Goal: Browse casually

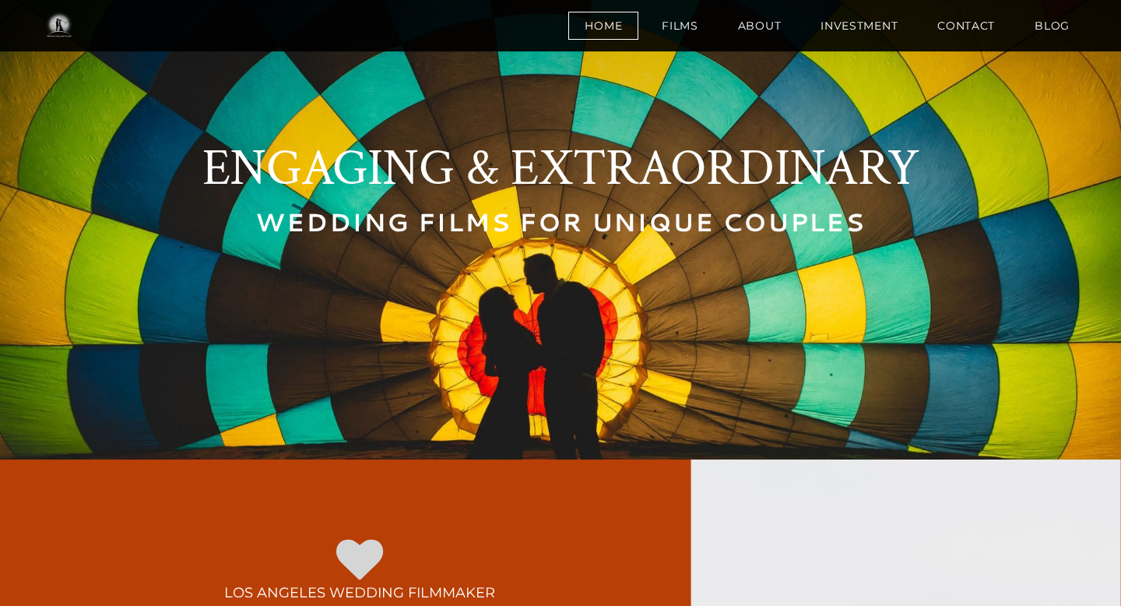
scroll to position [110, 0]
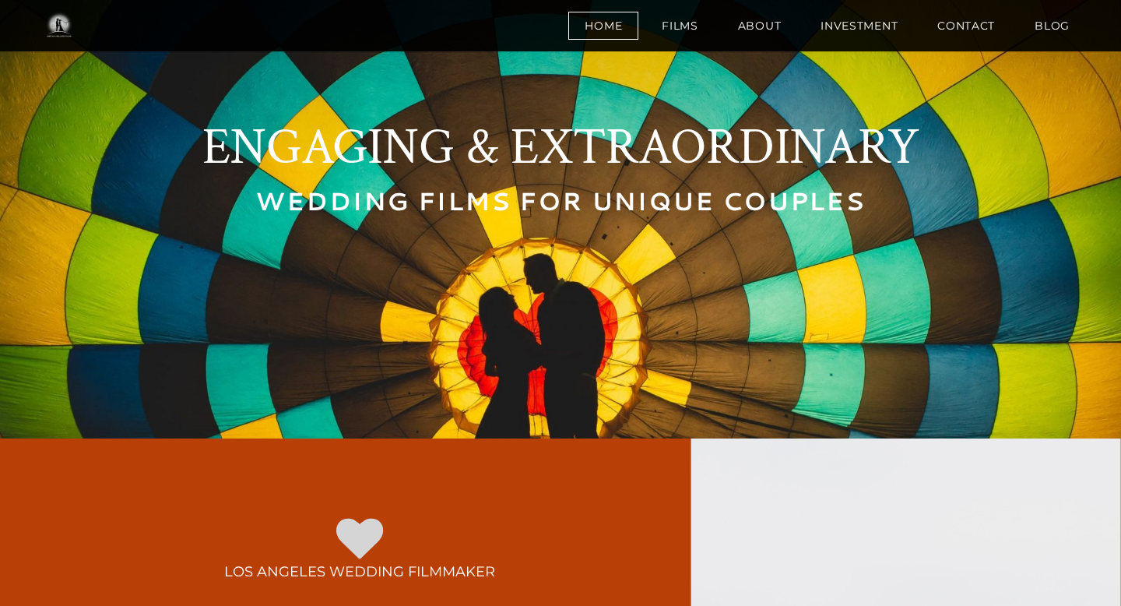
click at [530, 199] on font "WEDDING FILMS FOR UNIQUE COUPLES" at bounding box center [560, 200] width 610 height 33
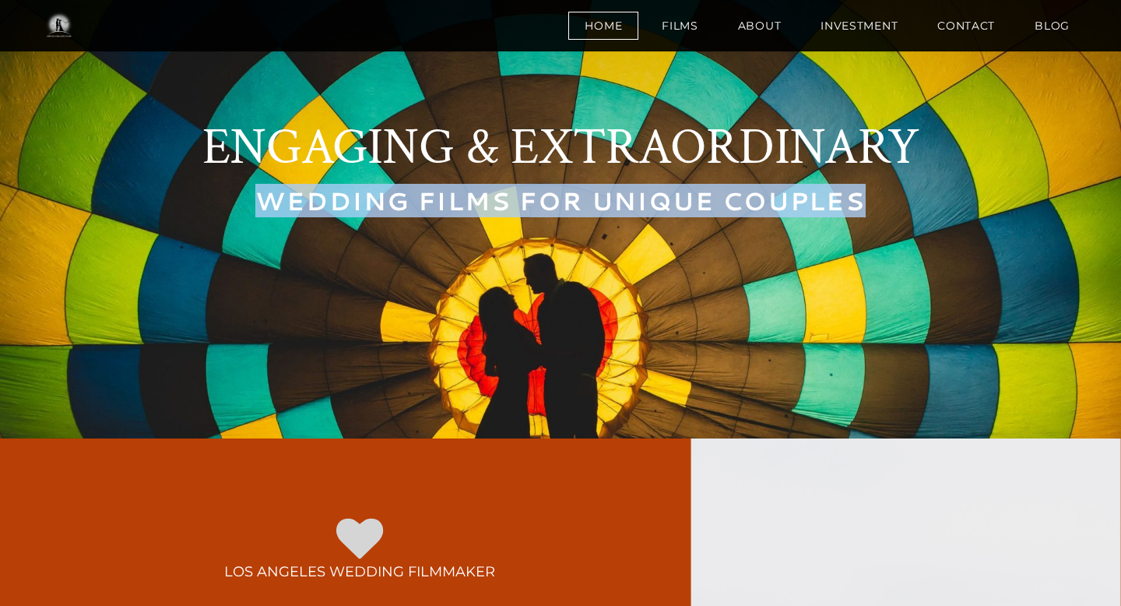
click at [530, 199] on font "WEDDING FILMS FOR UNIQUE COUPLES" at bounding box center [560, 200] width 610 height 33
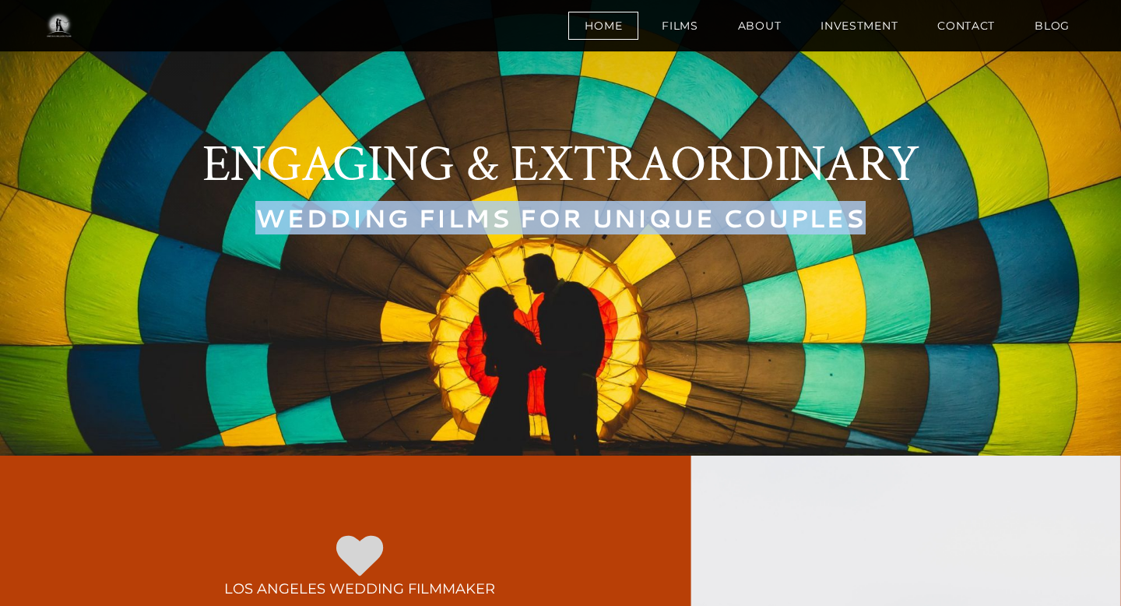
click at [529, 163] on link "ENGAGING & EXTRAORDINARY" at bounding box center [560, 165] width 717 height 66
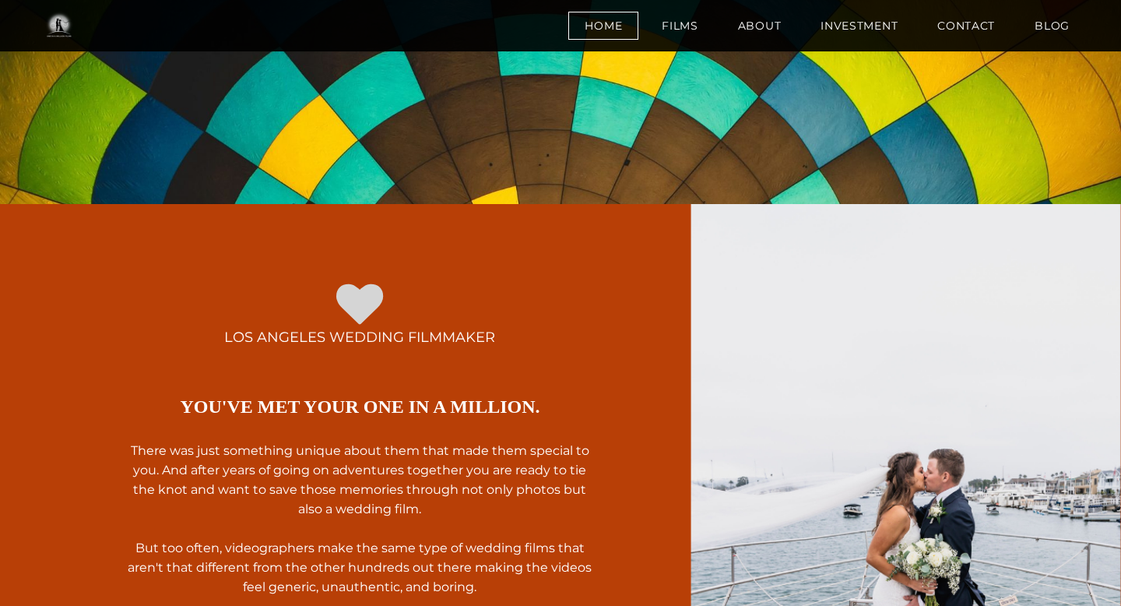
scroll to position [410, 0]
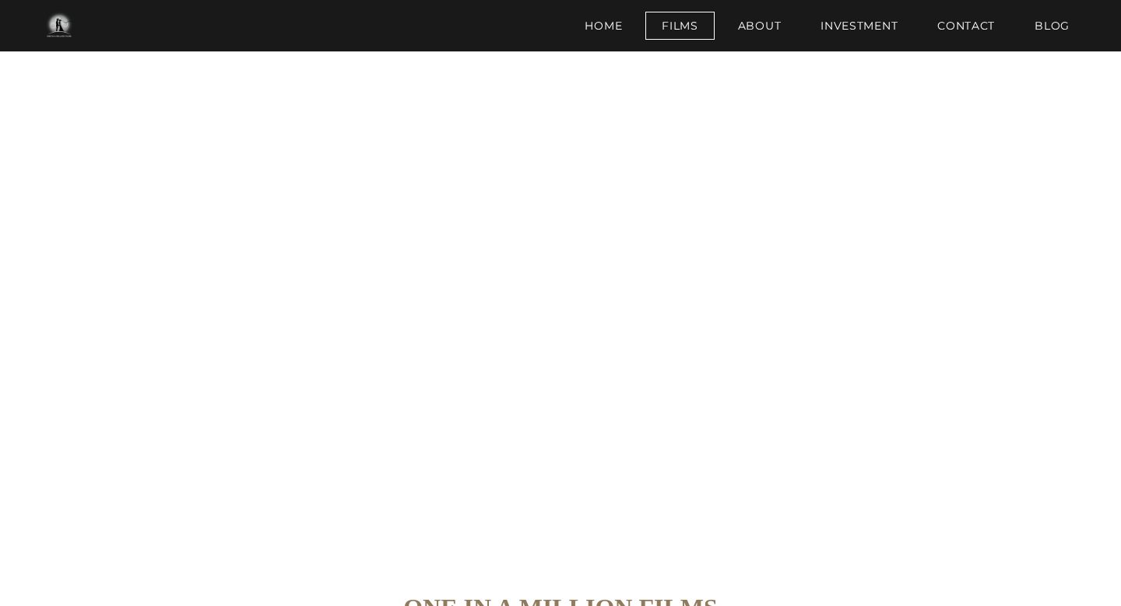
scroll to position [3543, 0]
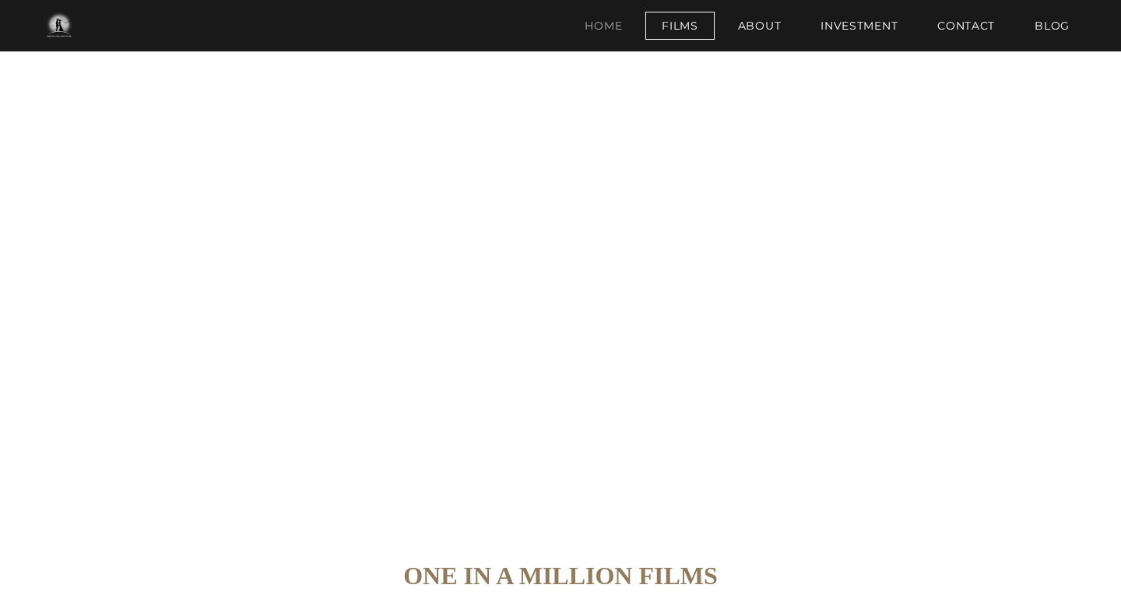
click at [593, 31] on link "Home" at bounding box center [603, 26] width 70 height 28
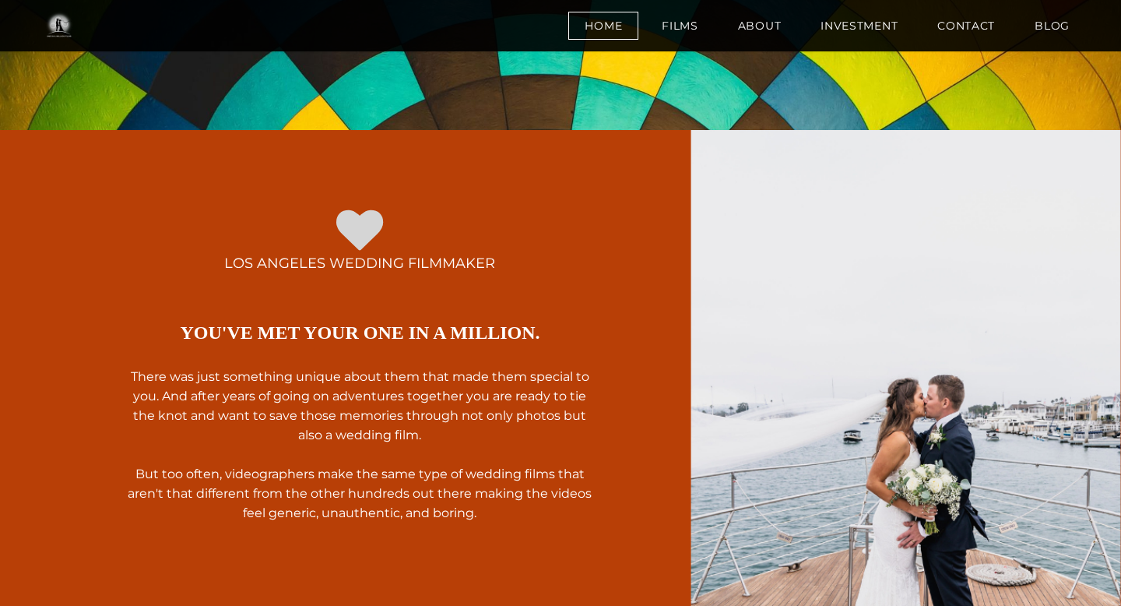
scroll to position [427, 0]
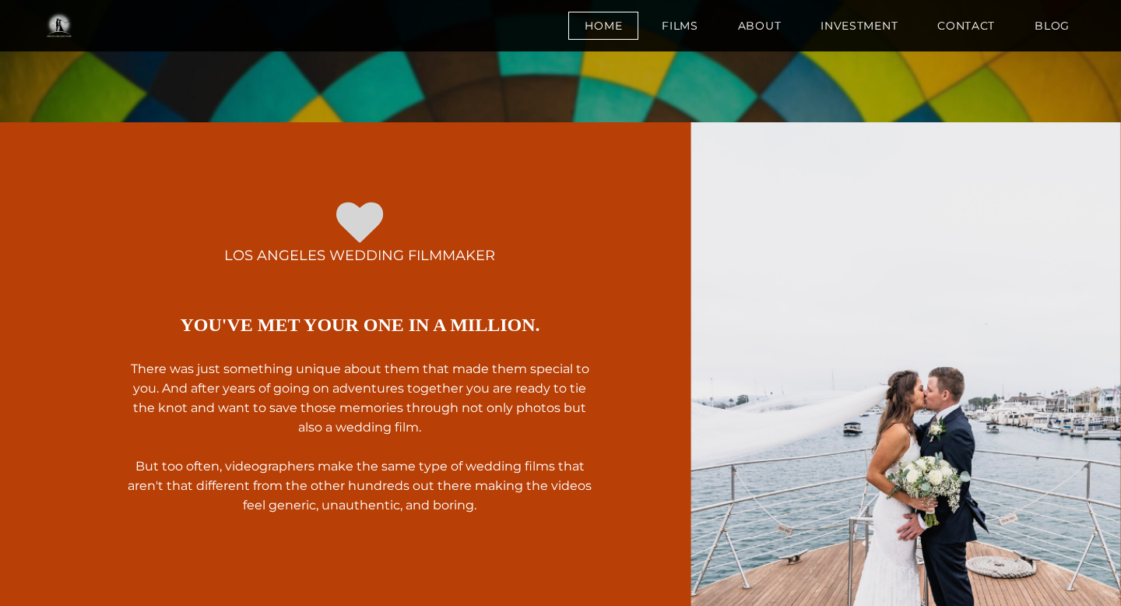
scroll to position [425, 0]
